Goal: Information Seeking & Learning: Learn about a topic

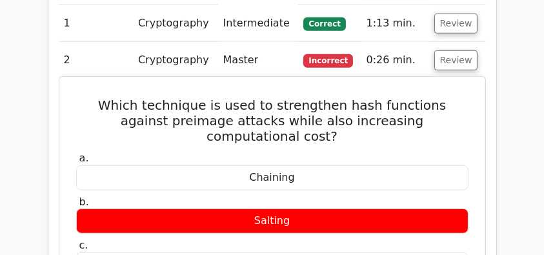
scroll to position [929, 0]
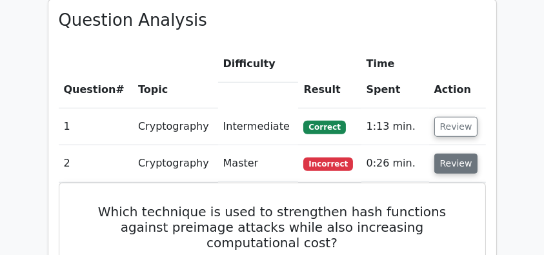
click at [454, 153] on button "Review" at bounding box center [456, 163] width 44 height 20
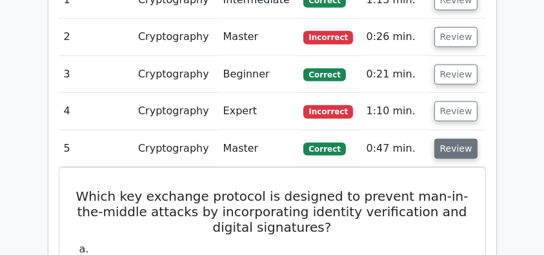
scroll to position [1058, 0]
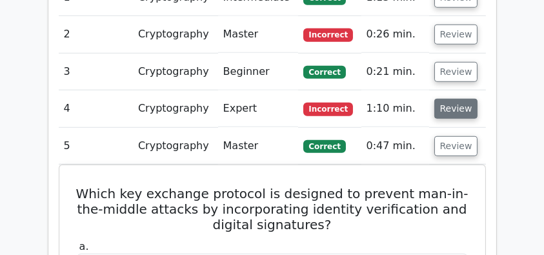
click at [451, 99] on button "Review" at bounding box center [456, 109] width 44 height 20
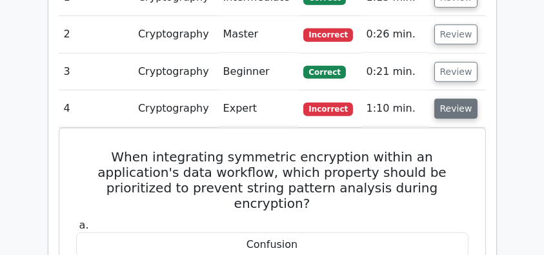
click at [446, 99] on button "Review" at bounding box center [456, 109] width 44 height 20
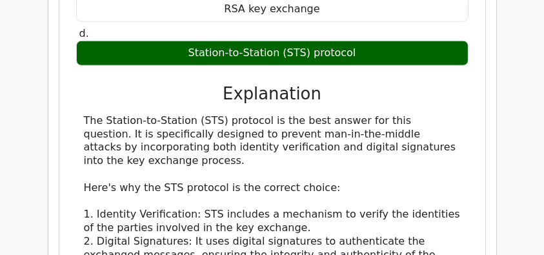
scroll to position [1445, 0]
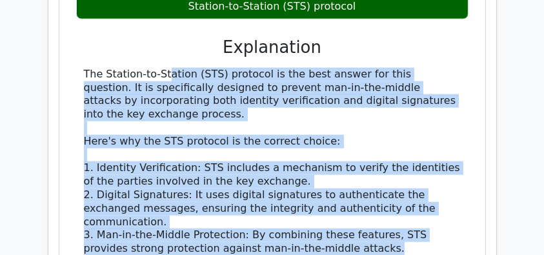
drag, startPoint x: 77, startPoint y: 39, endPoint x: 363, endPoint y: 219, distance: 337.3
copy div "The Station-to-Station (STS) protocol is the best answer for this question. It …"
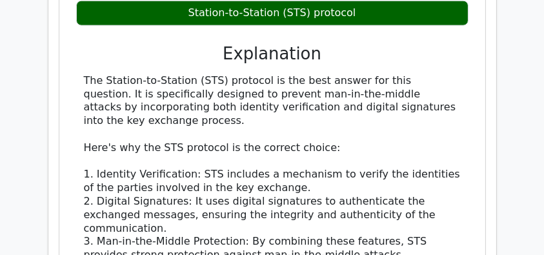
click at [501, 95] on div "Question Analysis Question # Topic Difficulty Result Time Spent Action 1 Crypto…" at bounding box center [272, 89] width 464 height 1205
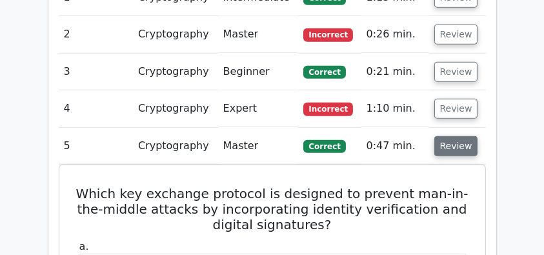
click at [451, 136] on button "Review" at bounding box center [456, 146] width 44 height 20
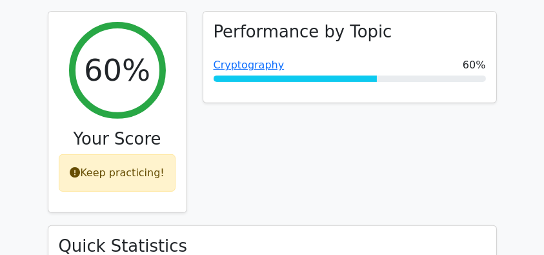
scroll to position [516, 0]
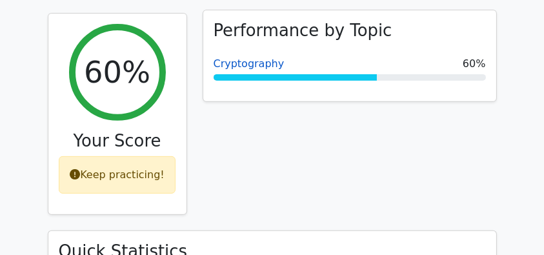
click at [253, 57] on link "Cryptography" at bounding box center [248, 63] width 71 height 12
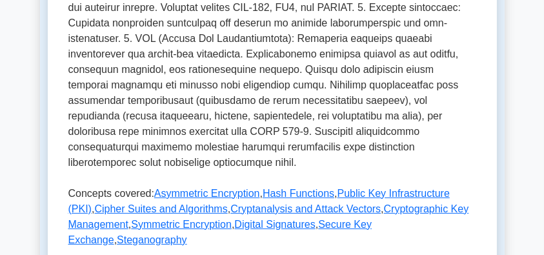
scroll to position [645, 0]
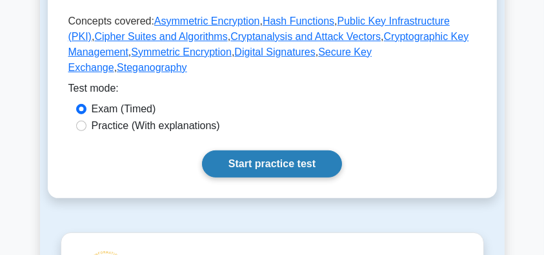
click at [273, 150] on link "Start practice test" at bounding box center [272, 163] width 140 height 27
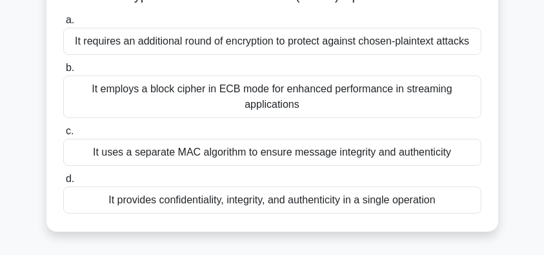
scroll to position [129, 0]
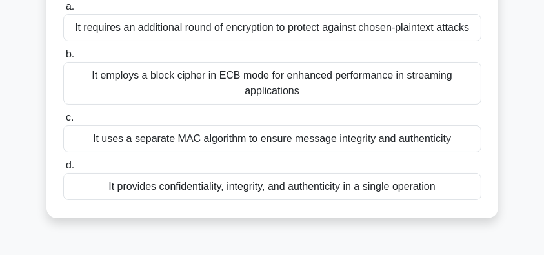
click at [419, 104] on div "It employs a block cipher in ECB mode for enhanced performance in streaming app…" at bounding box center [272, 83] width 418 height 43
click at [63, 59] on input "b. It employs a block cipher in ECB mode for enhanced performance in streaming …" at bounding box center [63, 54] width 0 height 8
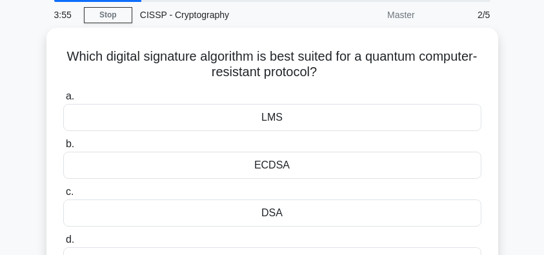
scroll to position [86, 0]
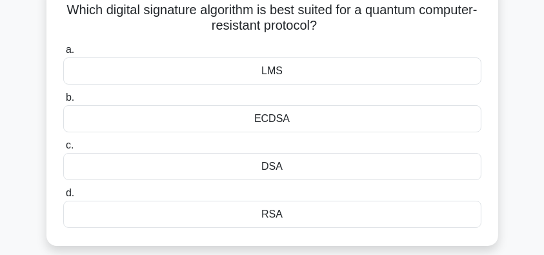
click at [341, 74] on div "LMS" at bounding box center [272, 70] width 418 height 27
click at [63, 54] on input "a. LMS" at bounding box center [63, 50] width 0 height 8
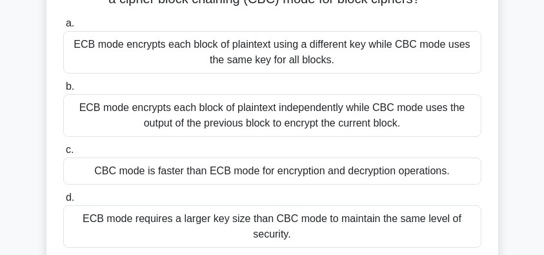
scroll to position [129, 0]
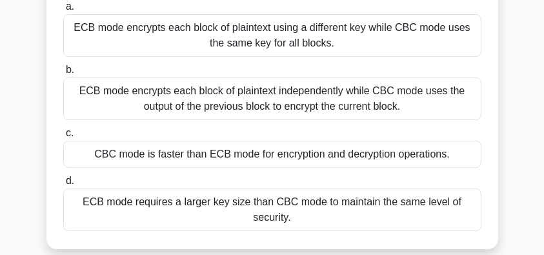
click at [458, 103] on div "ECB mode encrypts each block of plaintext independently while CBC mode uses the…" at bounding box center [272, 98] width 418 height 43
click at [63, 74] on input "b. ECB mode encrypts each block of plaintext independently while CBC mode uses …" at bounding box center [63, 70] width 0 height 8
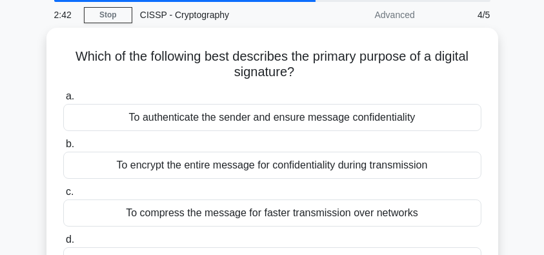
scroll to position [86, 0]
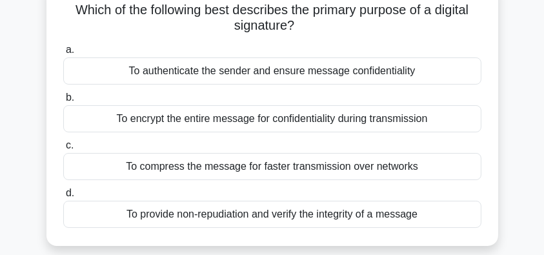
click at [322, 217] on div "To provide non-repudiation and verify the integrity of a message" at bounding box center [272, 214] width 418 height 27
click at [63, 197] on input "d. To provide non-repudiation and verify the integrity of a message" at bounding box center [63, 193] width 0 height 8
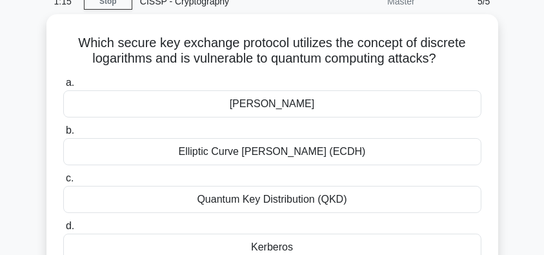
scroll to position [43, 0]
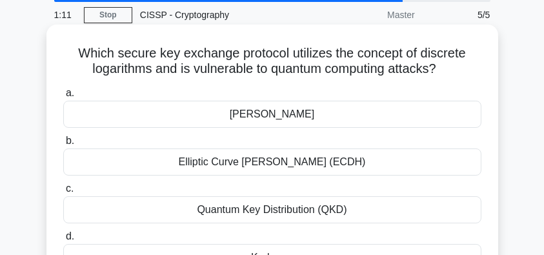
click at [353, 162] on div "Elliptic Curve Diffie-Hellman (ECDH)" at bounding box center [272, 161] width 418 height 27
click at [63, 145] on input "b. Elliptic Curve Diffie-Hellman (ECDH)" at bounding box center [63, 141] width 0 height 8
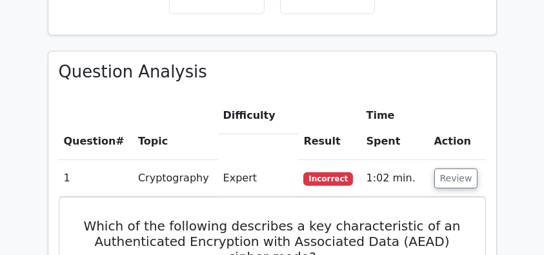
scroll to position [903, 0]
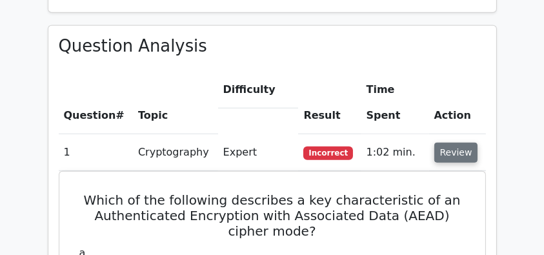
click at [459, 143] on button "Review" at bounding box center [456, 153] width 44 height 20
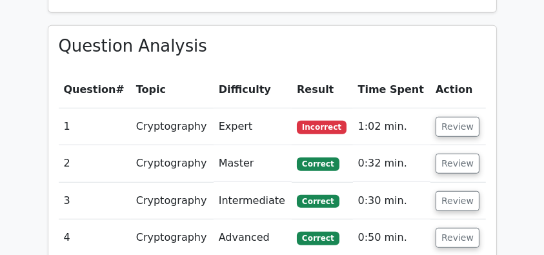
scroll to position [989, 0]
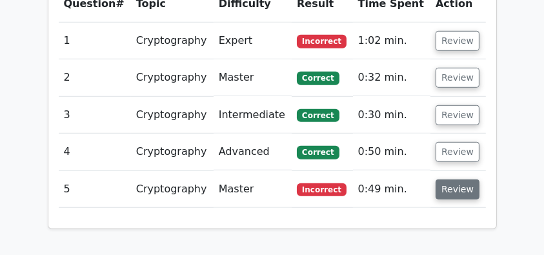
click at [459, 179] on button "Review" at bounding box center [457, 189] width 44 height 20
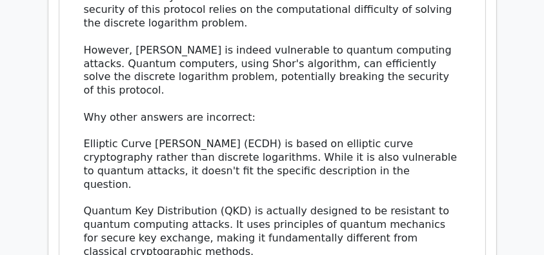
scroll to position [1659, 0]
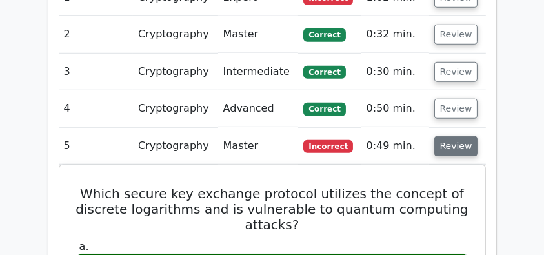
click at [453, 136] on button "Review" at bounding box center [456, 146] width 44 height 20
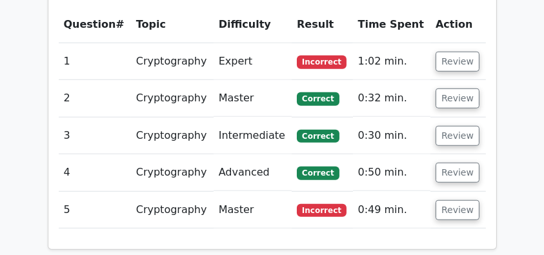
scroll to position [945, 0]
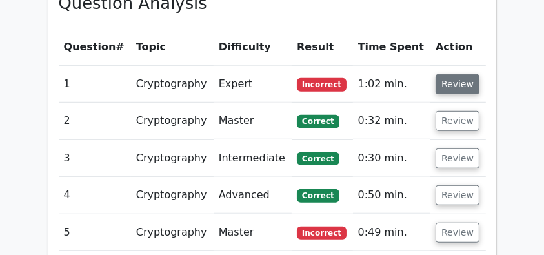
click at [451, 74] on button "Review" at bounding box center [457, 84] width 44 height 20
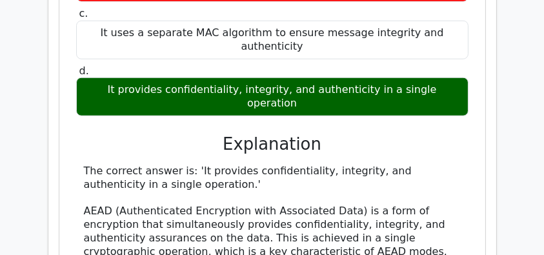
scroll to position [1290, 0]
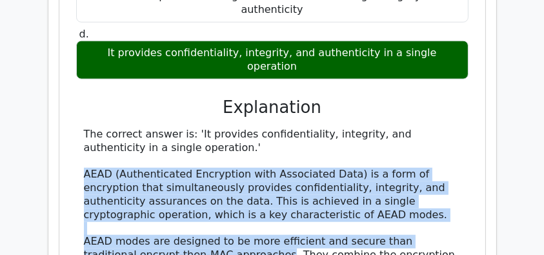
drag, startPoint x: 84, startPoint y: 126, endPoint x: 236, endPoint y: 207, distance: 172.0
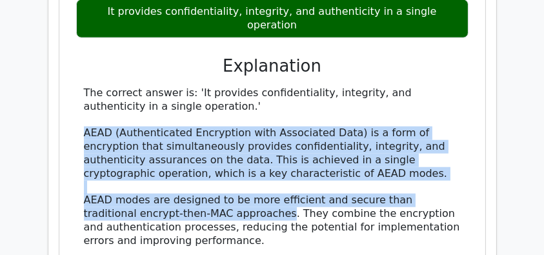
scroll to position [1419, 0]
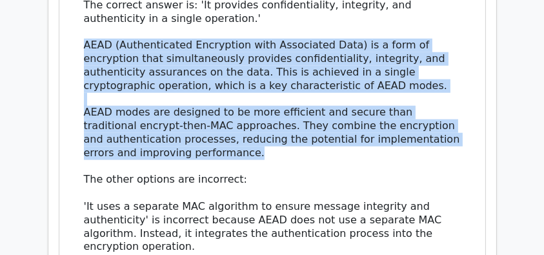
click at [238, 105] on div "The correct answer is: 'It provides confidentiality, integrity, and authenticit…" at bounding box center [272, 200] width 377 height 402
copy div "AEAD (Authenticated Encryption with Associated Data) is a form of encryption th…"
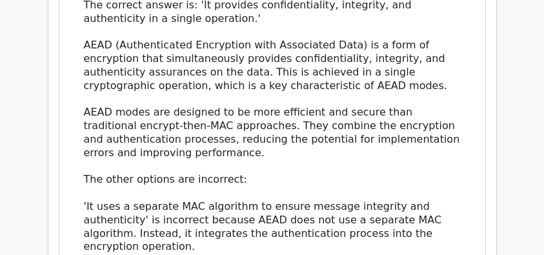
click at [472, 134] on div "Which of the following describes a key characteristic of an Authenticated Encry…" at bounding box center [271, 53] width 415 height 791
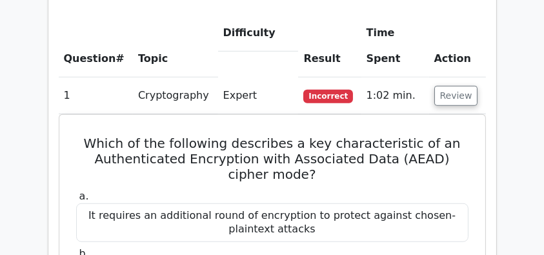
scroll to position [945, 0]
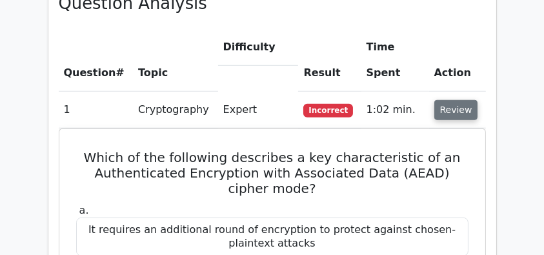
click at [451, 100] on button "Review" at bounding box center [456, 110] width 44 height 20
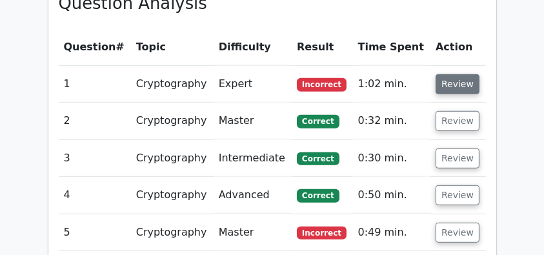
scroll to position [920, 0]
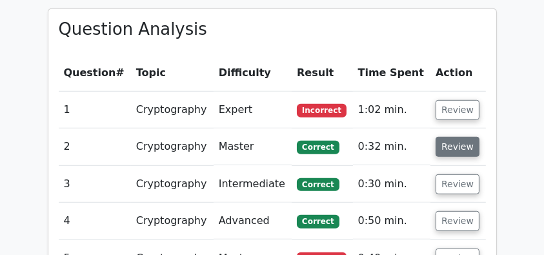
click at [451, 137] on button "Review" at bounding box center [457, 147] width 44 height 20
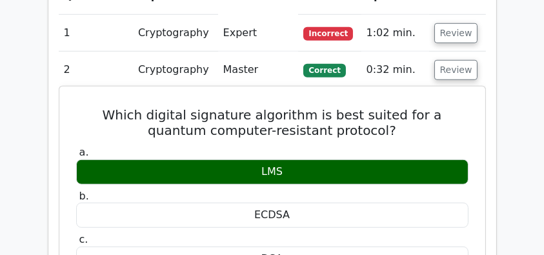
scroll to position [963, 0]
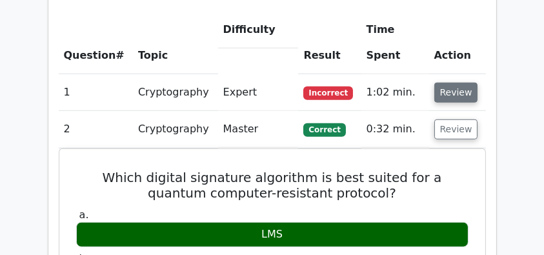
click at [436, 83] on button "Review" at bounding box center [456, 93] width 44 height 20
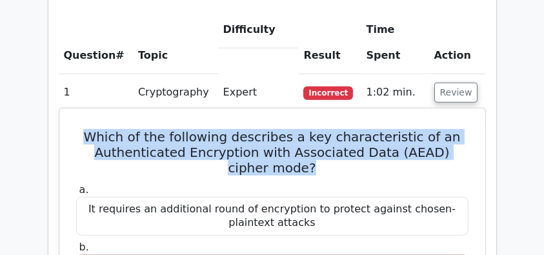
drag, startPoint x: 90, startPoint y: 106, endPoint x: 350, endPoint y: 141, distance: 262.2
click at [350, 141] on h5 "Which of the following describes a key characteristic of an Authenticated Encry…" at bounding box center [272, 152] width 395 height 46
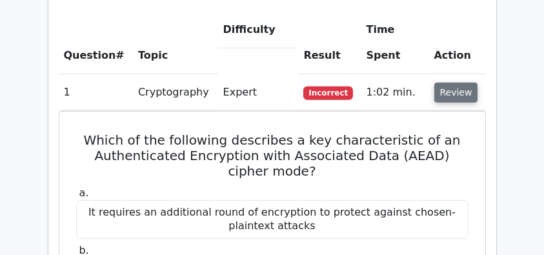
click at [459, 83] on button "Review" at bounding box center [456, 93] width 44 height 20
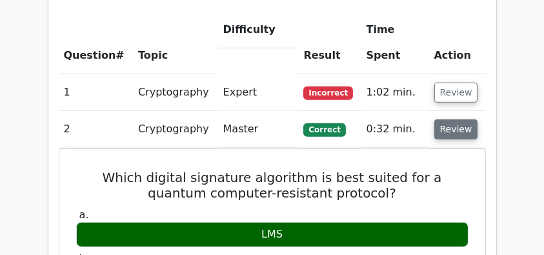
click at [458, 119] on button "Review" at bounding box center [456, 129] width 44 height 20
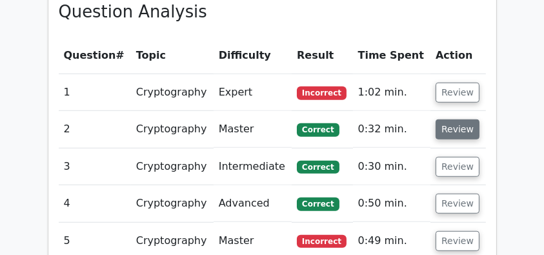
click at [458, 119] on button "Review" at bounding box center [457, 129] width 44 height 20
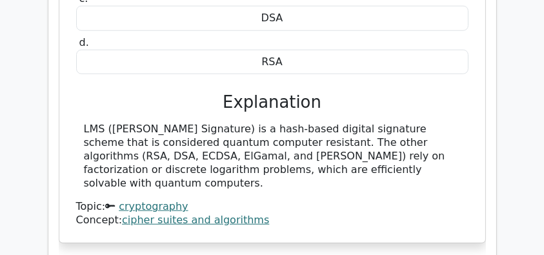
scroll to position [1264, 0]
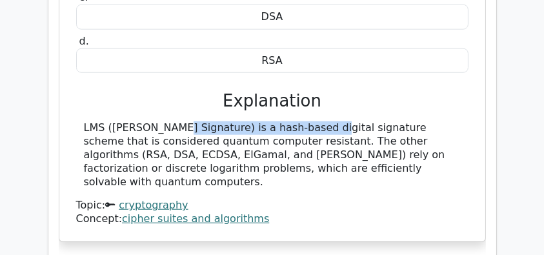
drag, startPoint x: 82, startPoint y: 93, endPoint x: 243, endPoint y: 97, distance: 161.3
click at [243, 121] on div "LMS (Leighton-Micali Signature) is a hash-based digital signature scheme that i…" at bounding box center [272, 154] width 392 height 67
copy div "LMS (Leighton-Micali Signature)"
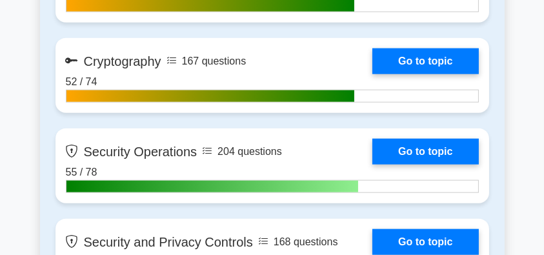
scroll to position [1548, 0]
